Goal: Transaction & Acquisition: Purchase product/service

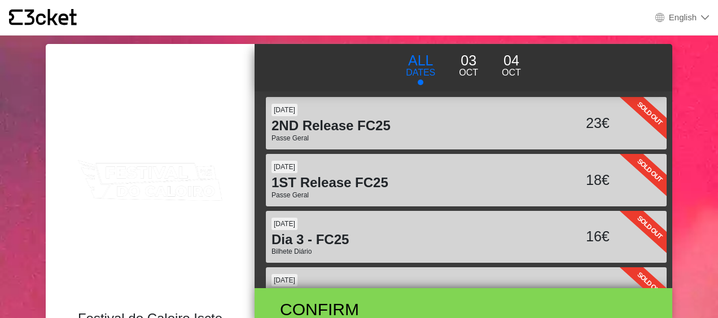
click at [513, 64] on p "04" at bounding box center [511, 60] width 19 height 21
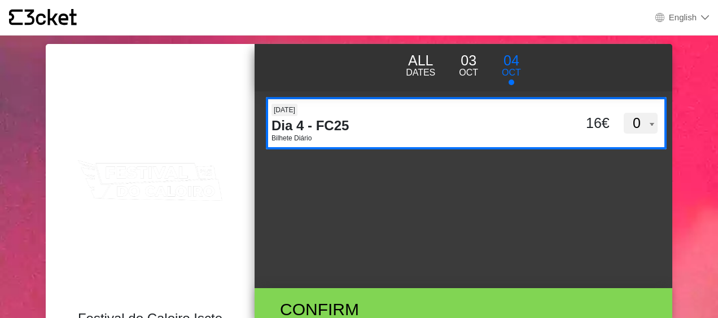
click at [647, 125] on select "0 1 2 3 4 5" at bounding box center [640, 123] width 34 height 21
select select "1"
click at [623, 113] on select "0 1 2 3 4 5" at bounding box center [640, 123] width 34 height 21
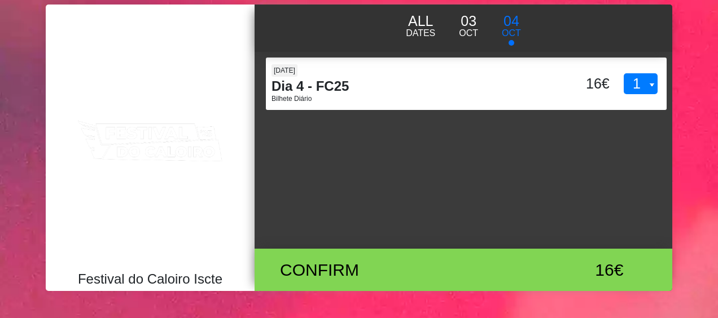
scroll to position [56, 0]
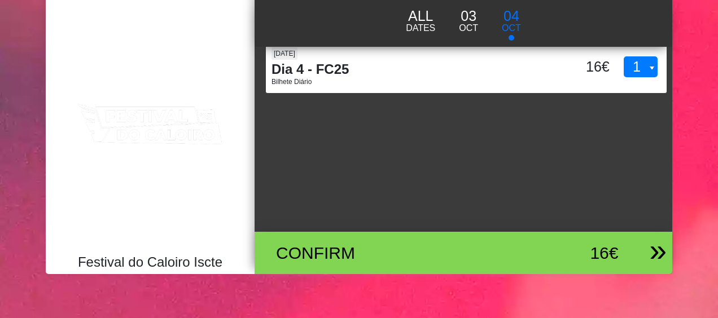
click at [336, 250] on div "Confirm" at bounding box center [394, 252] width 255 height 25
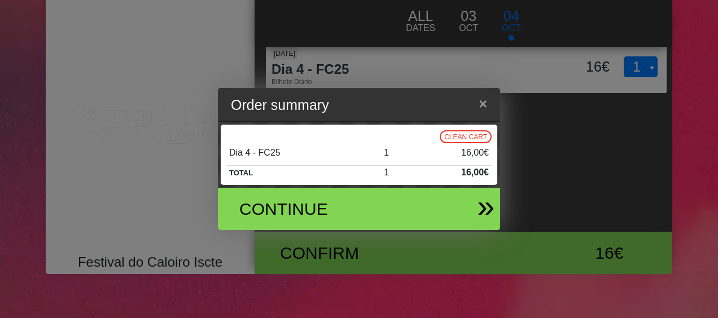
click at [291, 206] on div "Continue" at bounding box center [313, 208] width 165 height 25
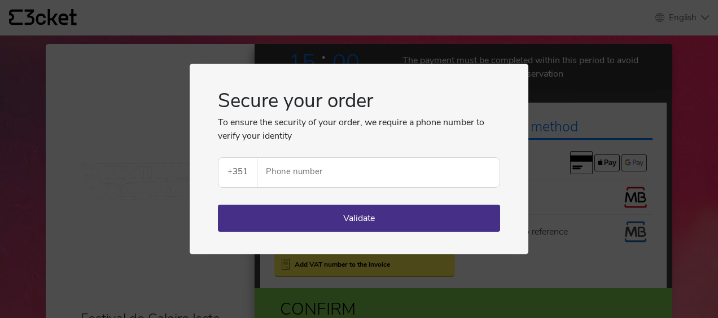
click at [287, 177] on input "Phone number" at bounding box center [382, 172] width 233 height 29
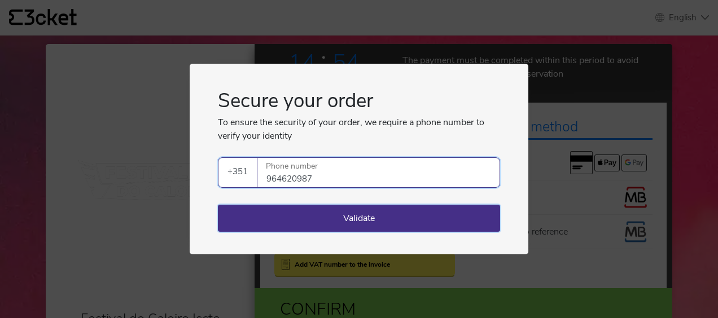
type input "964620987"
click at [363, 217] on button "Validate" at bounding box center [359, 218] width 282 height 27
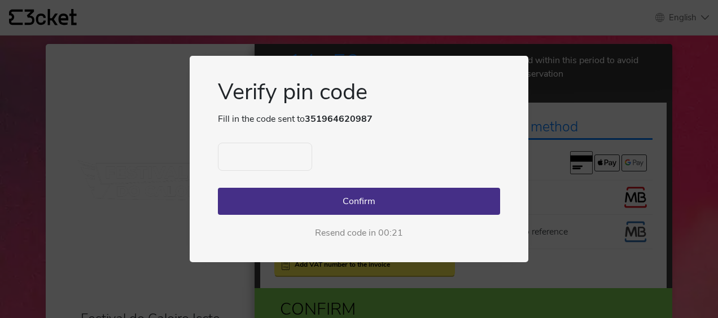
click at [292, 158] on input "text" at bounding box center [265, 157] width 94 height 28
type input "5076"
click at [355, 198] on button "Confirm" at bounding box center [359, 201] width 282 height 27
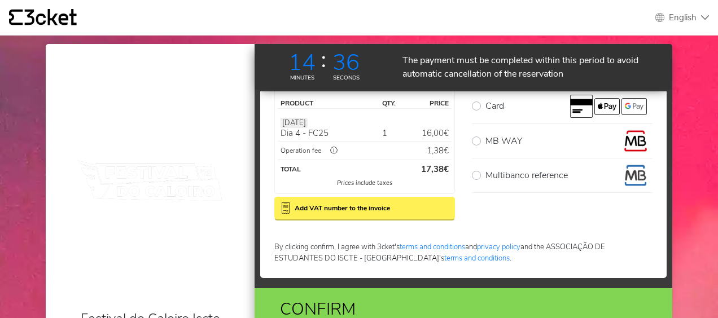
scroll to position [56, 0]
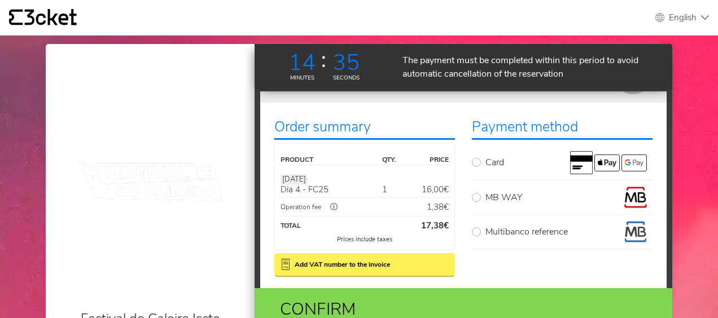
click at [485, 196] on label "MB WAY" at bounding box center [568, 197] width 167 height 23
click at [485, 194] on input "MB WAY" at bounding box center [488, 189] width 7 height 7
radio input "true"
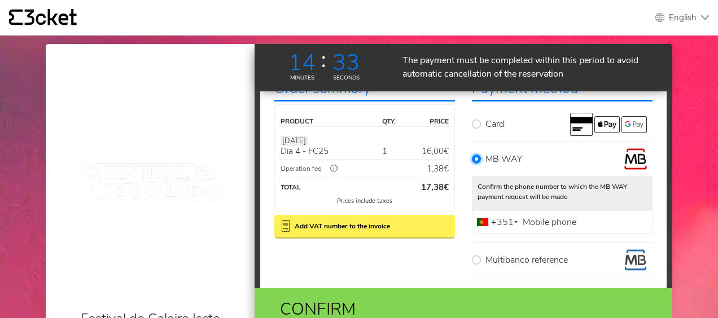
scroll to position [113, 0]
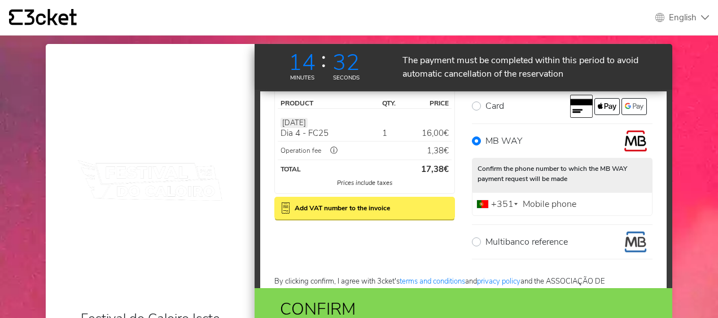
click at [563, 201] on label "Mobile phone" at bounding box center [549, 204] width 59 height 7
click at [563, 201] on input "Mobile phone" at bounding box center [562, 204] width 181 height 24
type input "964620987"
click at [383, 248] on div "Order summary Product qty. Price 04 Oct Dia 4 - FC25 1 16,00€ Operation fee ⓘ 1…" at bounding box center [364, 156] width 197 height 208
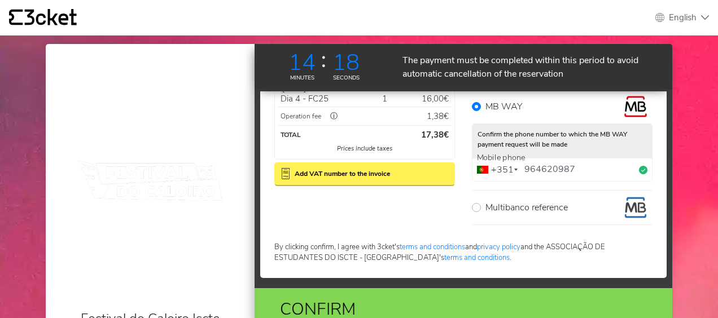
scroll to position [121, 0]
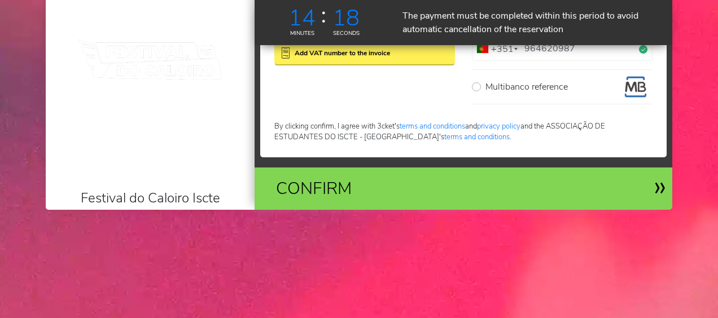
click at [399, 183] on div "Confirm" at bounding box center [394, 188] width 255 height 25
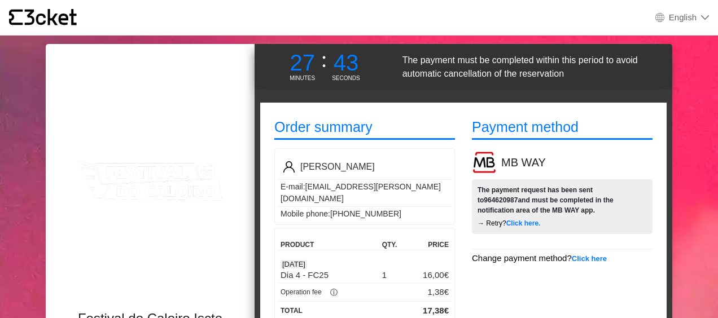
scroll to position [57, 0]
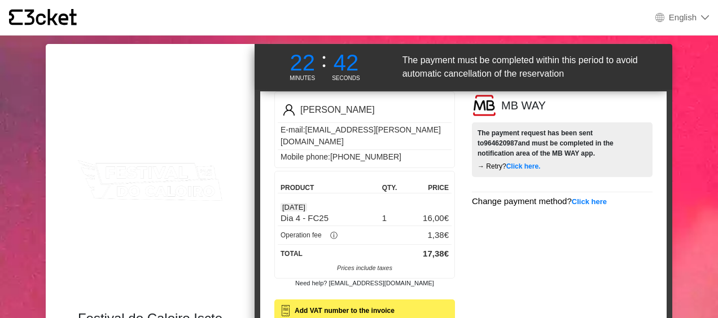
click at [560, 156] on div "The payment request has been sent to 964620987 and must be completed in the not…" at bounding box center [562, 149] width 181 height 55
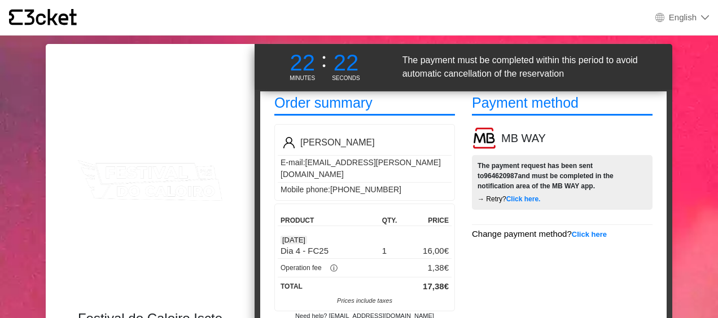
scroll to position [0, 0]
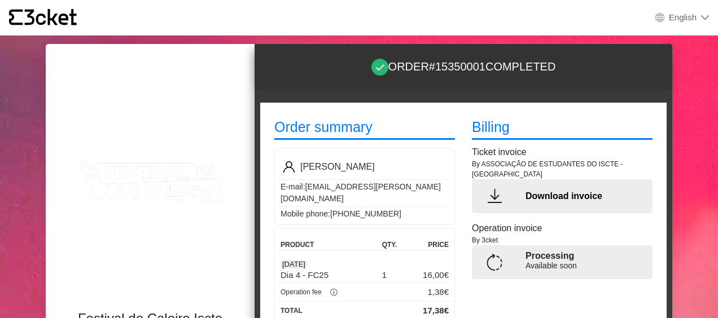
click at [547, 195] on p "Download invoice" at bounding box center [584, 197] width 118 height 14
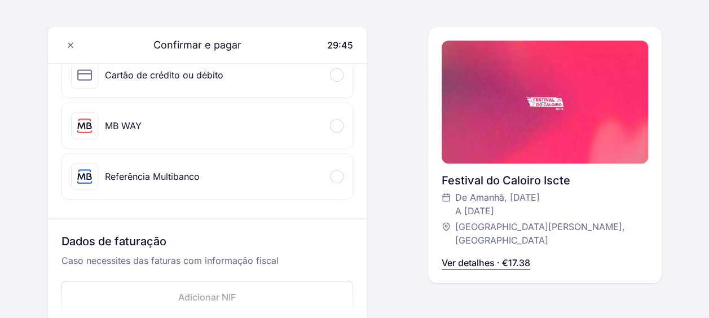
scroll to position [113, 0]
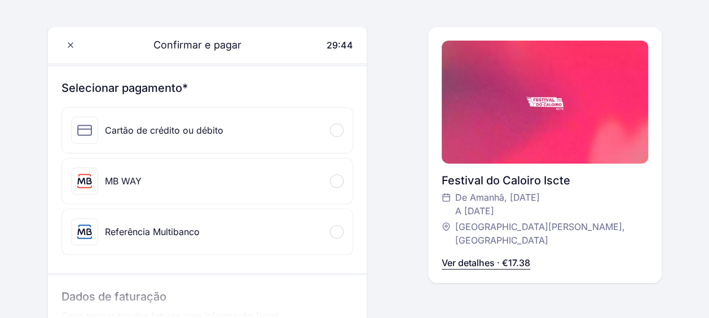
click at [111, 179] on div "MB WAY" at bounding box center [123, 181] width 37 height 14
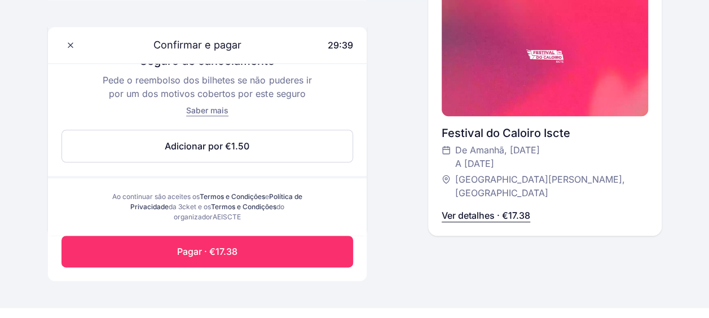
scroll to position [621, 0]
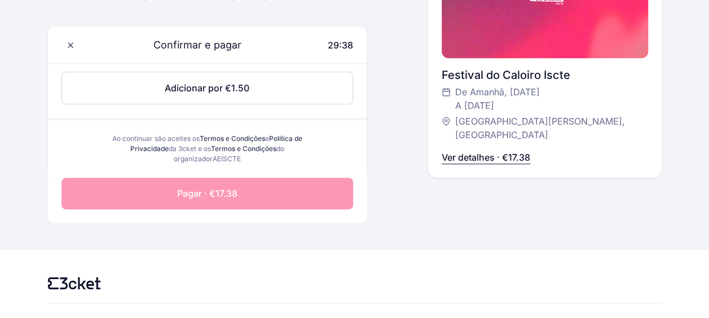
click at [196, 195] on span "Pagar · €17.38" at bounding box center [207, 194] width 60 height 14
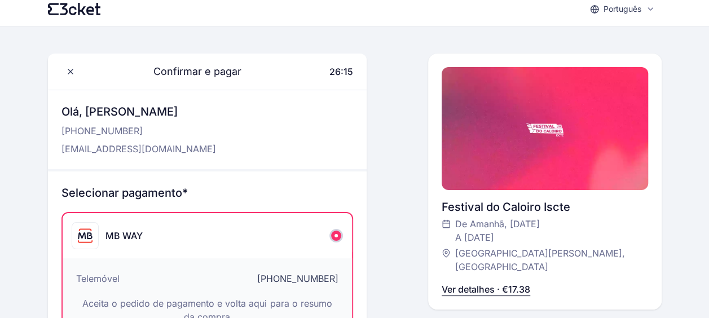
scroll to position [0, 0]
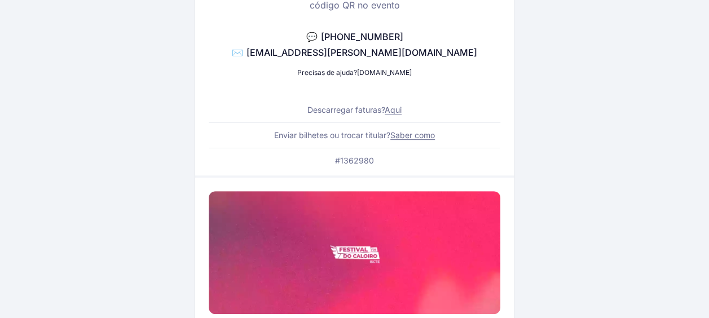
scroll to position [169, 0]
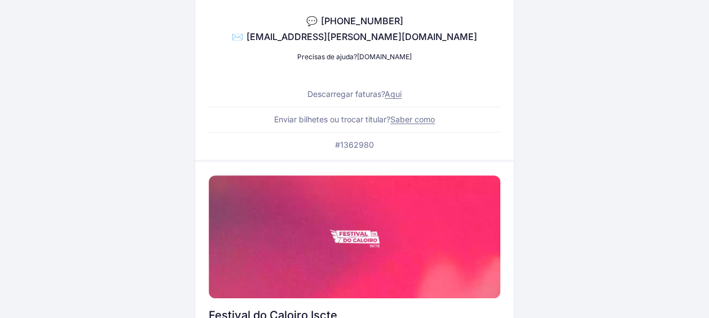
click at [398, 91] on link "Aqui" at bounding box center [393, 94] width 17 height 10
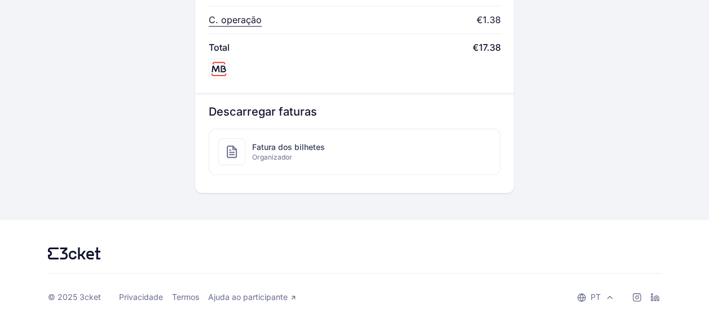
scroll to position [605, 0]
click at [282, 149] on span "Fatura dos bilhetes" at bounding box center [288, 146] width 73 height 11
